Goal: Navigation & Orientation: Understand site structure

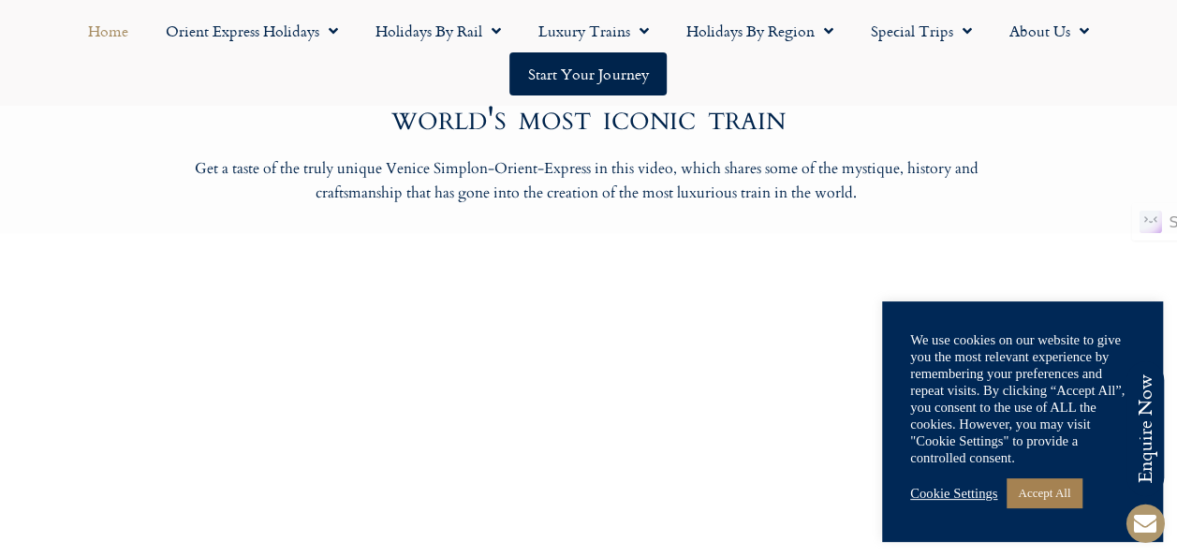
scroll to position [1405, 0]
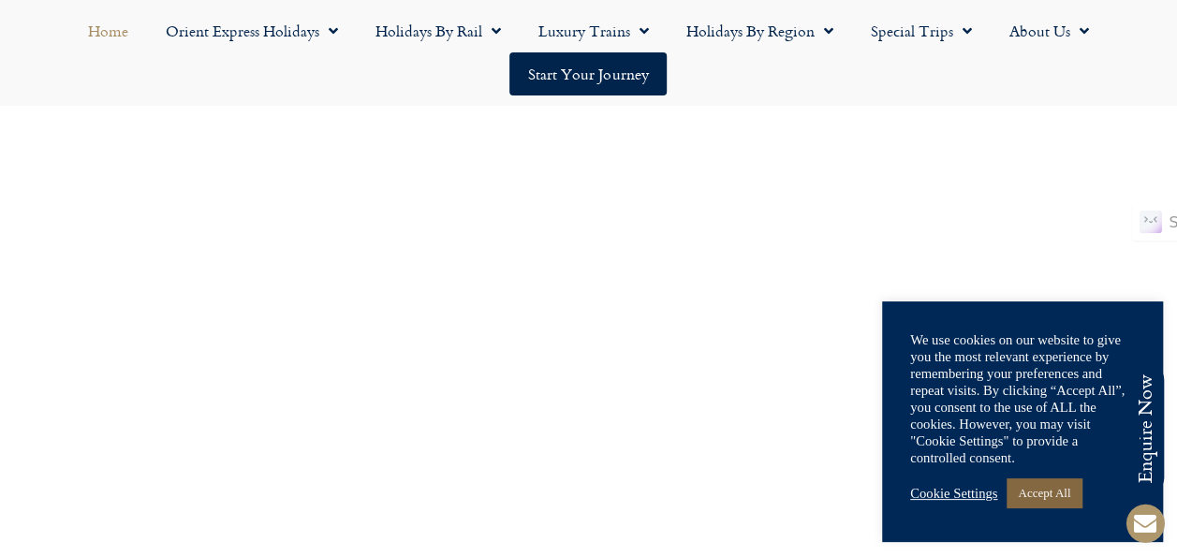
click at [1062, 493] on link "Accept All" at bounding box center [1044, 493] width 75 height 29
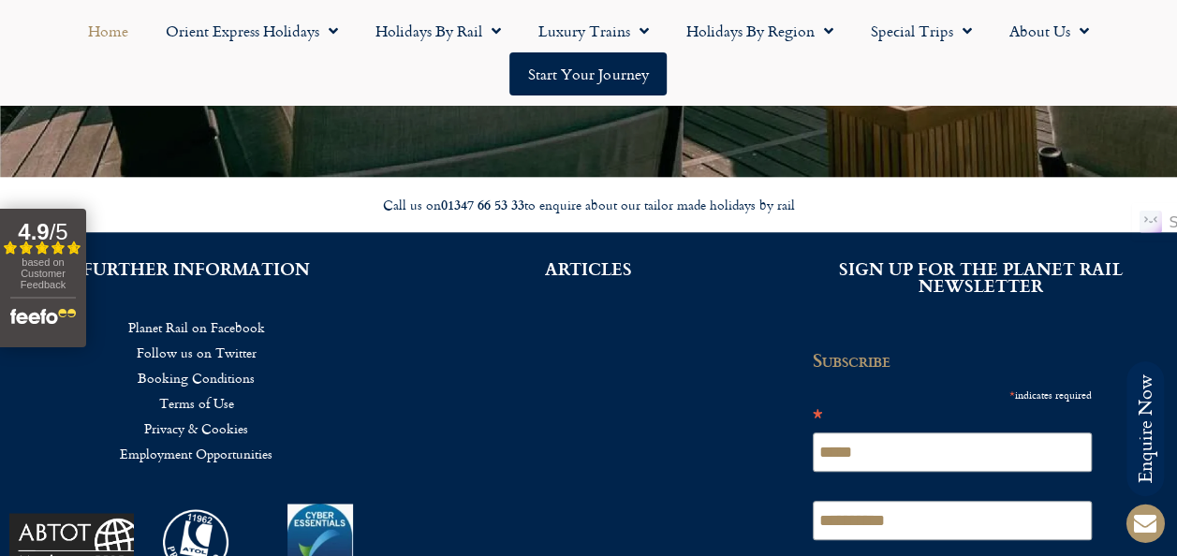
scroll to position [4456, 0]
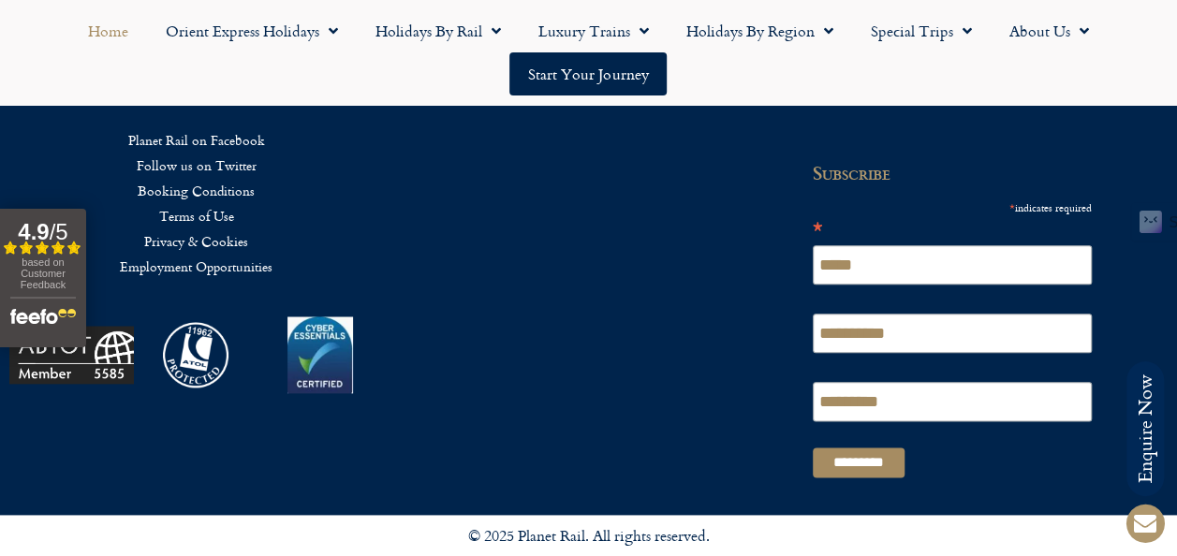
click at [193, 228] on link "Privacy & Cookies" at bounding box center [196, 240] width 336 height 25
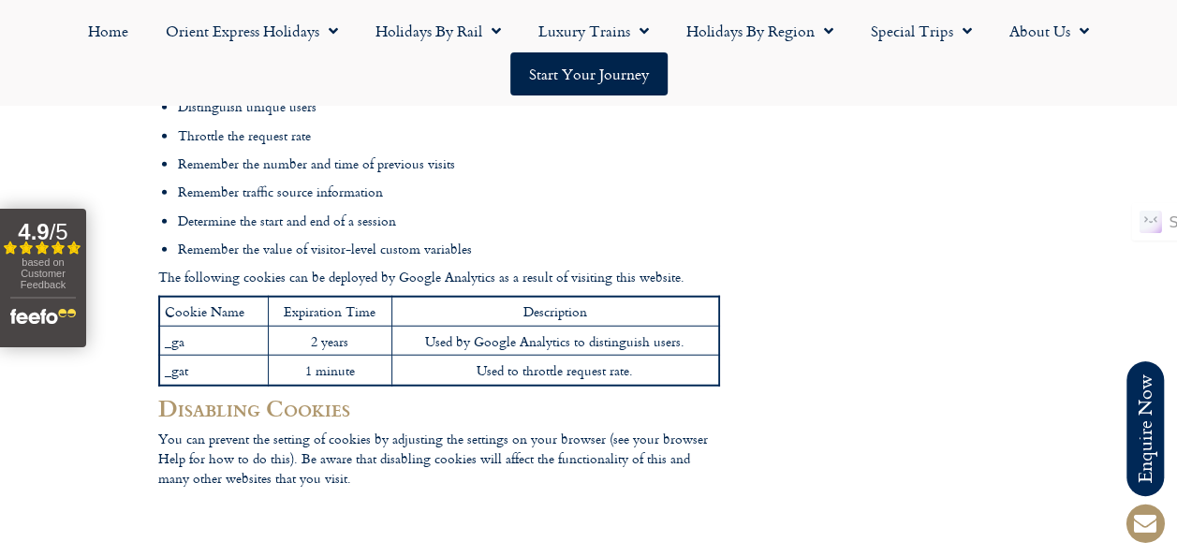
scroll to position [2154, 0]
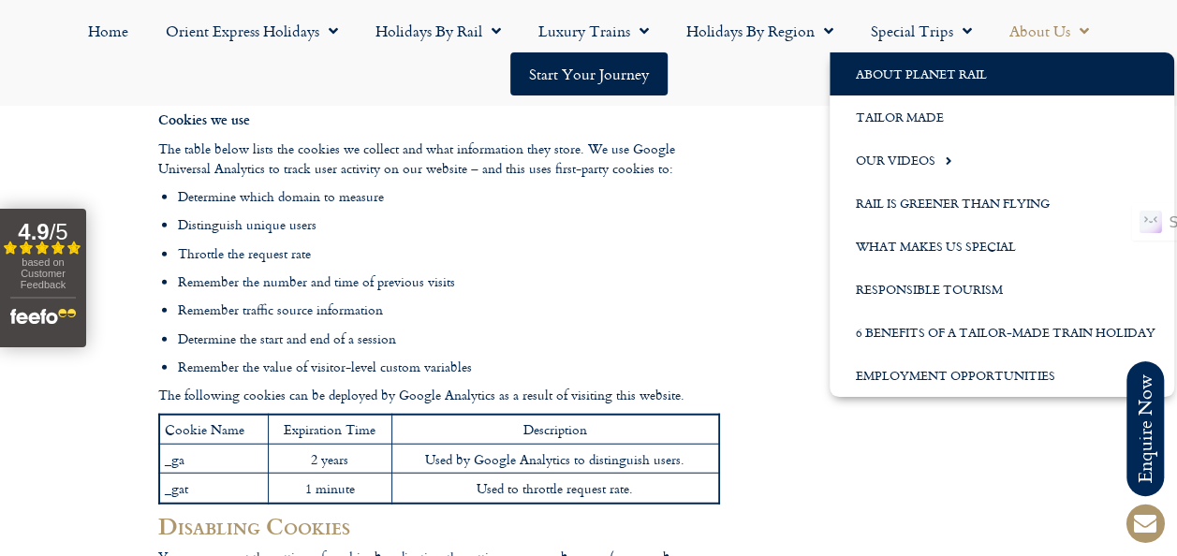
click at [912, 71] on link "About Planet Rail" at bounding box center [1002, 73] width 345 height 43
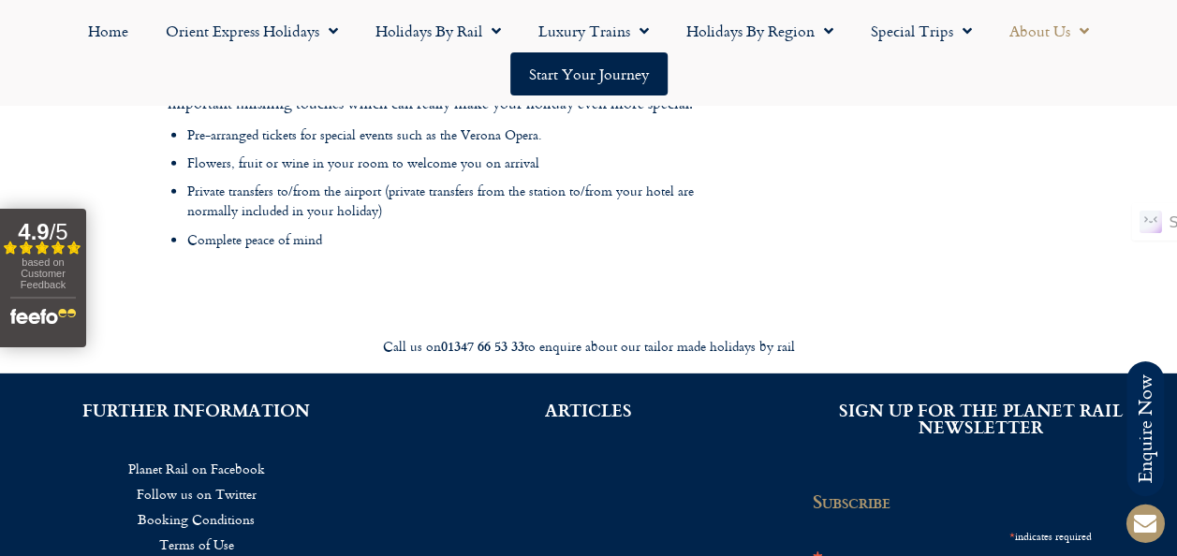
scroll to position [2903, 0]
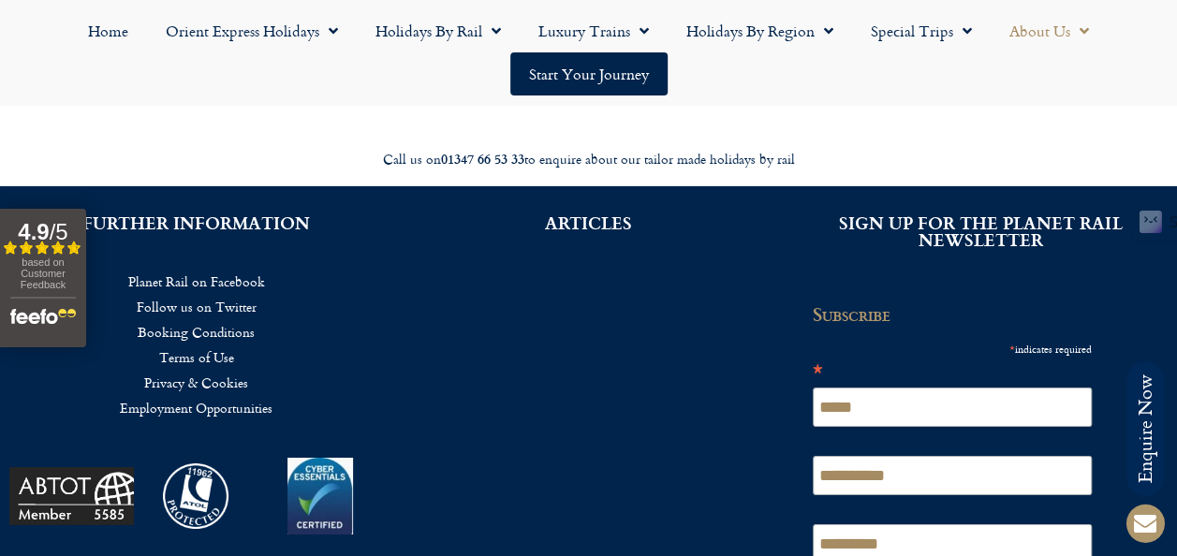
click at [184, 345] on link "Terms of Use" at bounding box center [196, 357] width 336 height 25
